Goal: Information Seeking & Learning: Learn about a topic

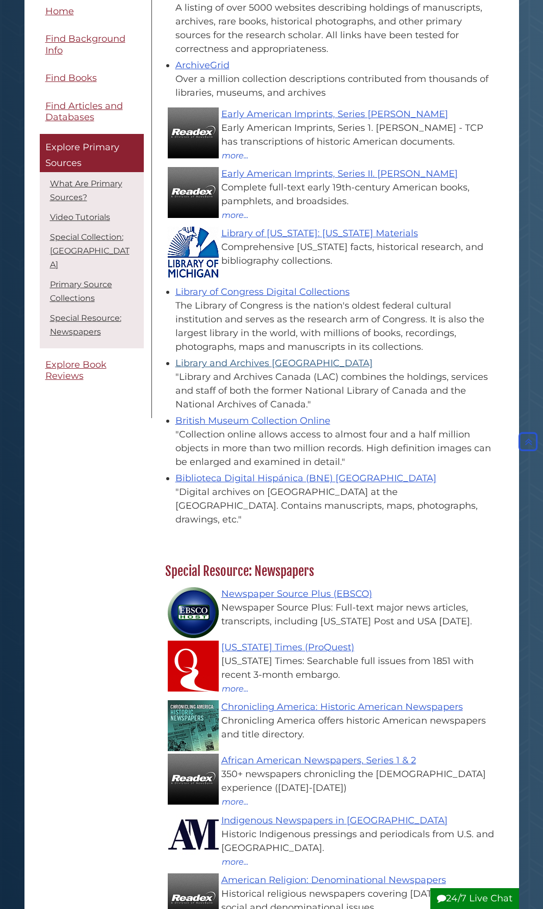
scroll to position [1170, 0]
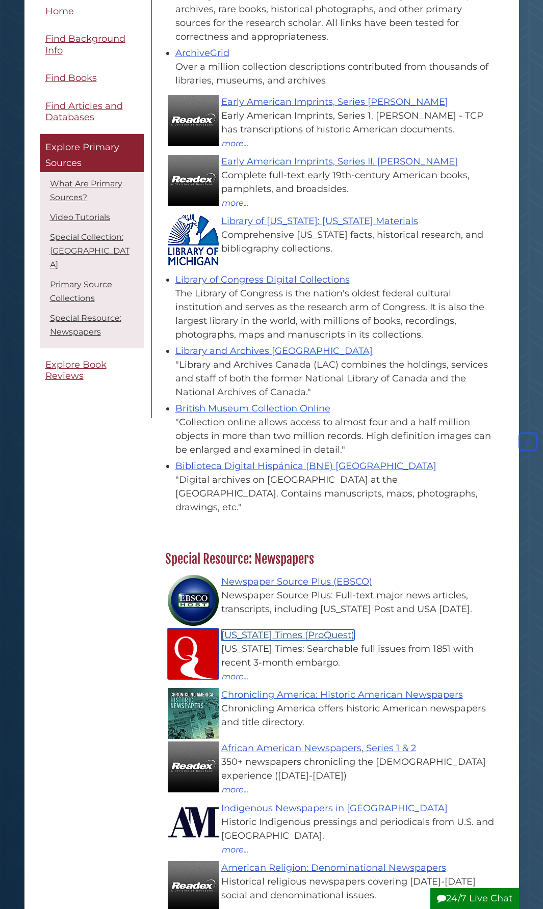
click at [302, 630] on link "New York Times (ProQuest)" at bounding box center [287, 635] width 133 height 11
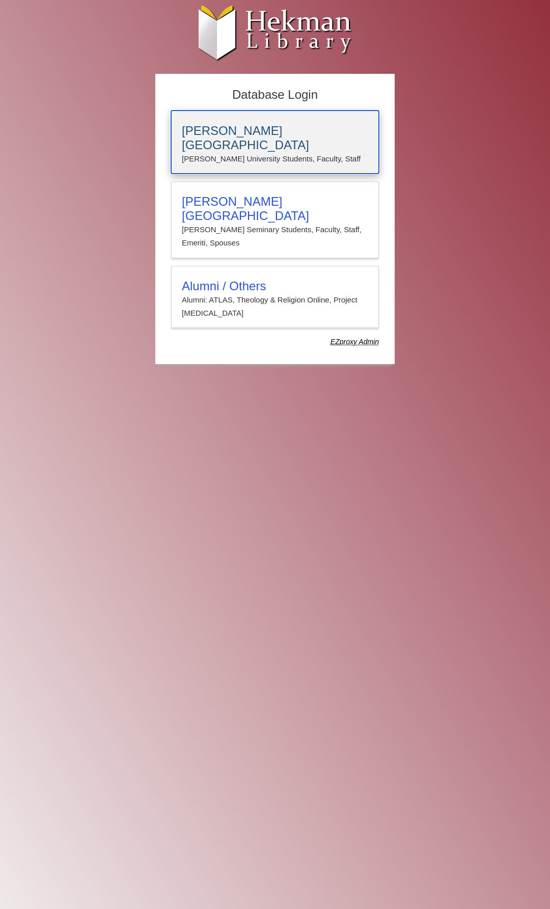
click at [249, 127] on h3 "[PERSON_NAME][GEOGRAPHIC_DATA]" at bounding box center [275, 138] width 186 height 29
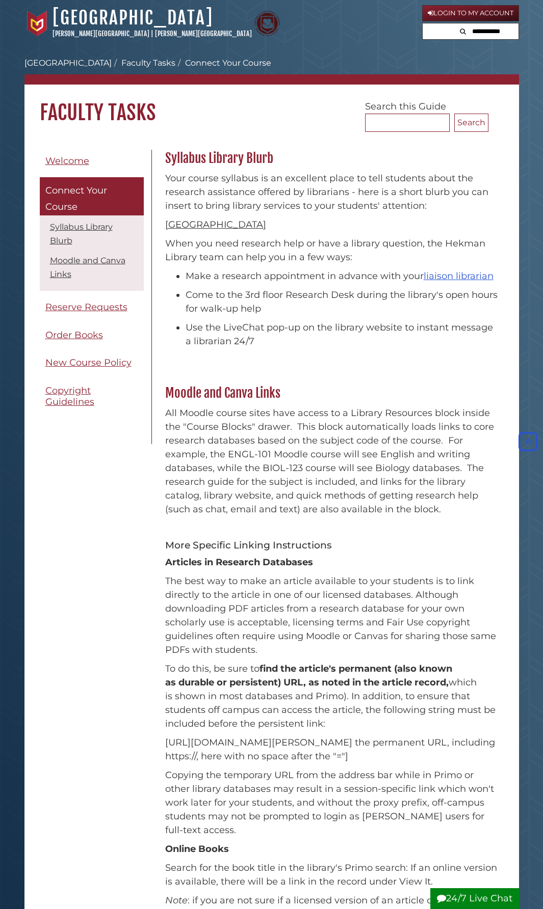
scroll to position [204, 0]
